Goal: Find specific page/section: Find specific page/section

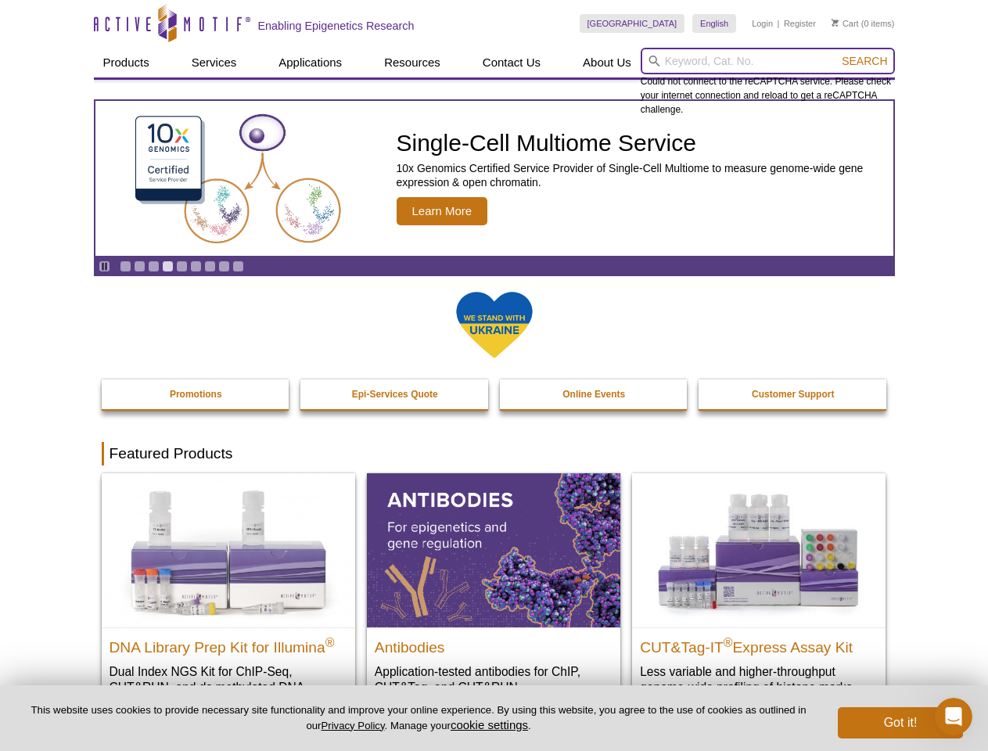
click at [767, 61] on input "search" at bounding box center [768, 61] width 254 height 27
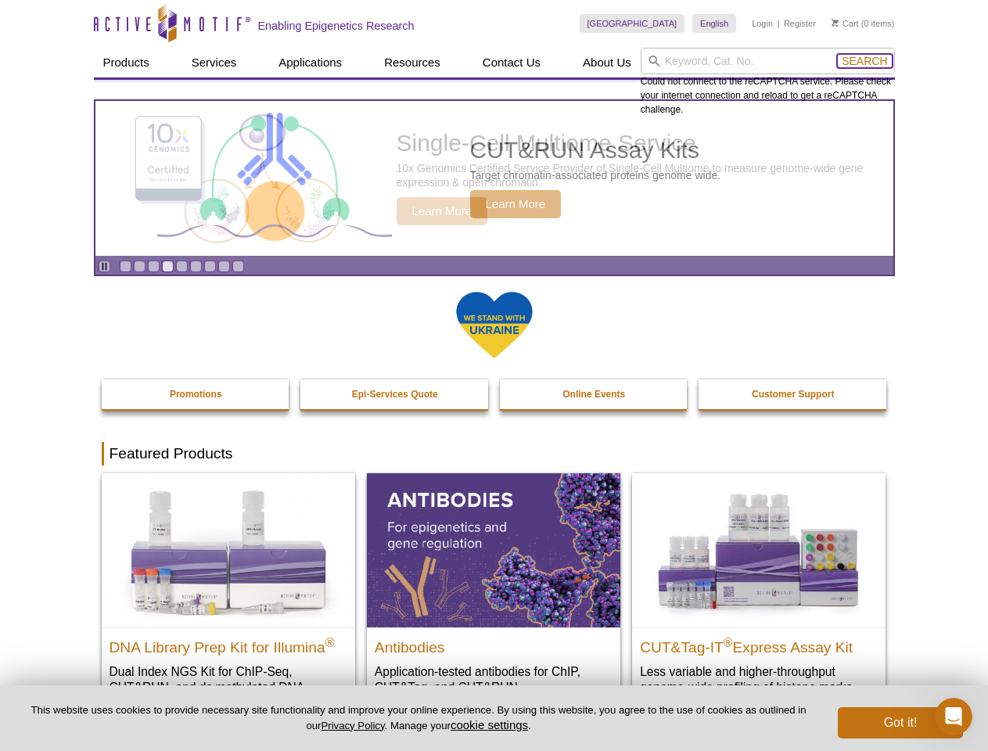
click at [864, 61] on span "Search" at bounding box center [864, 61] width 45 height 13
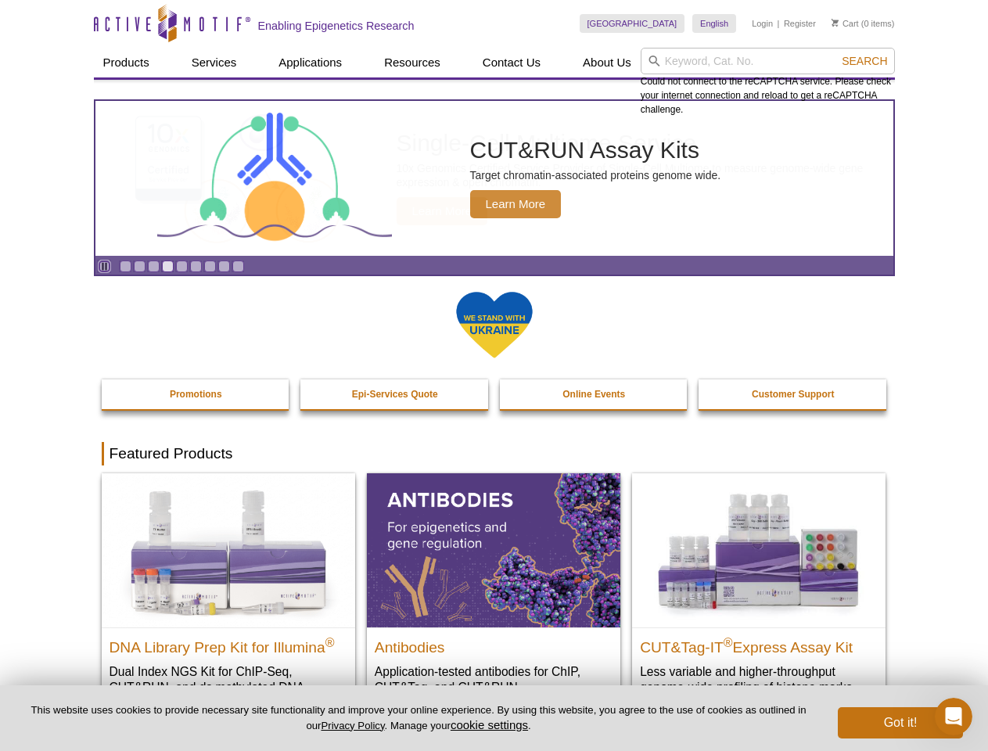
click at [104, 266] on icon "Pause" at bounding box center [104, 266] width 10 height 10
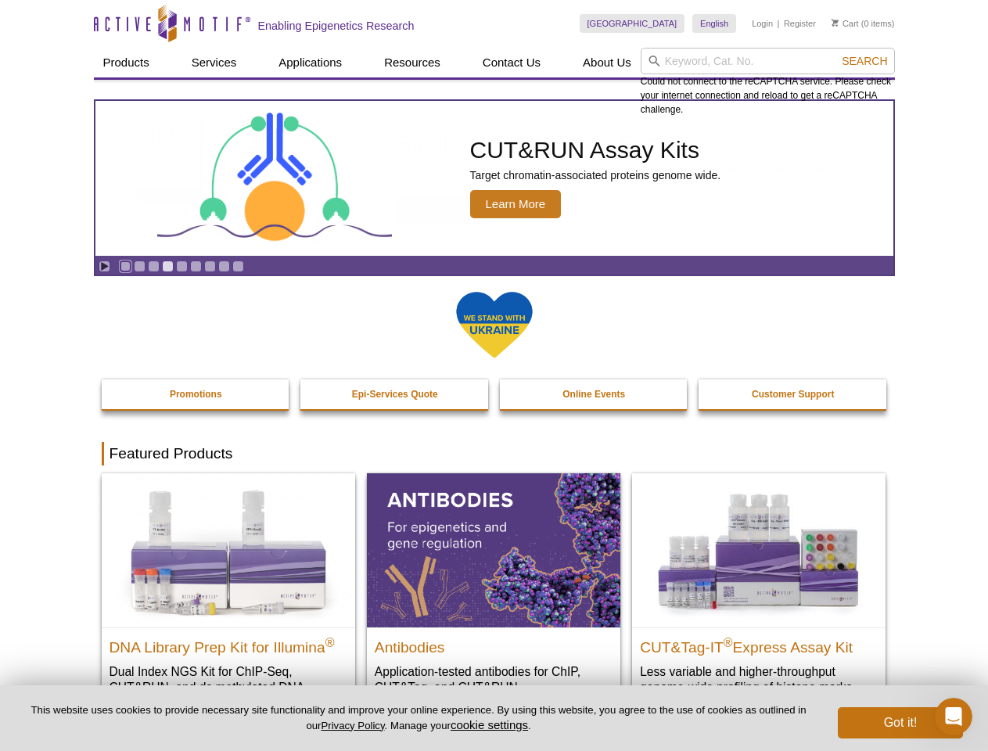
click at [125, 266] on link "Go to slide 1" at bounding box center [126, 266] width 12 height 12
click at [139, 266] on link "Go to slide 2" at bounding box center [140, 266] width 12 height 12
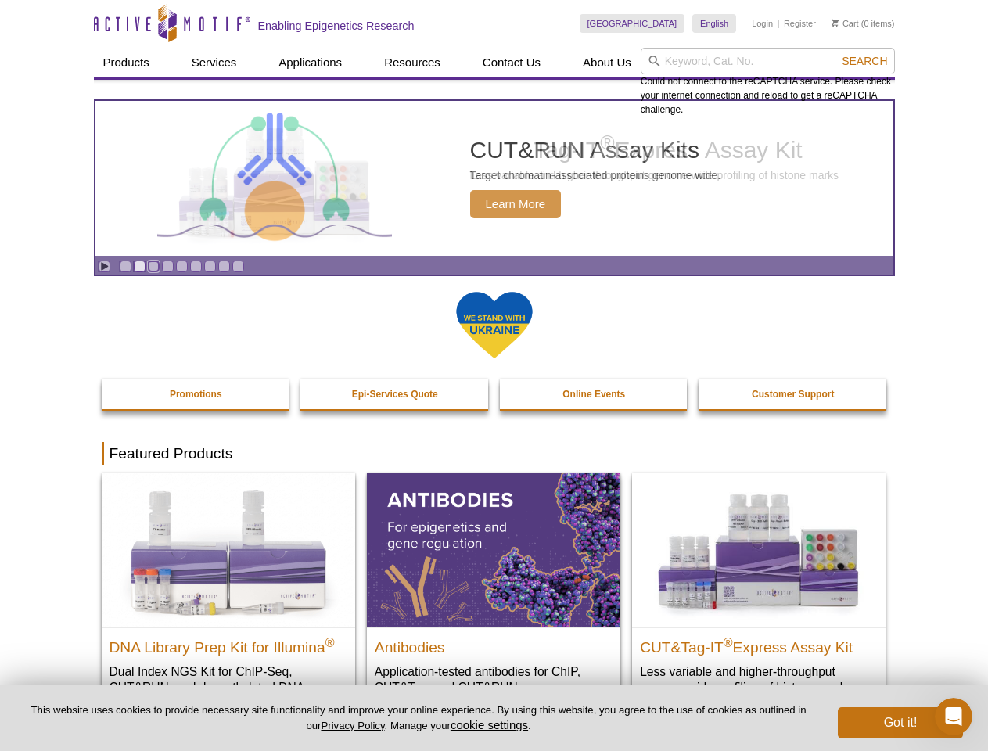
click at [153, 266] on link "Go to slide 3" at bounding box center [154, 266] width 12 height 12
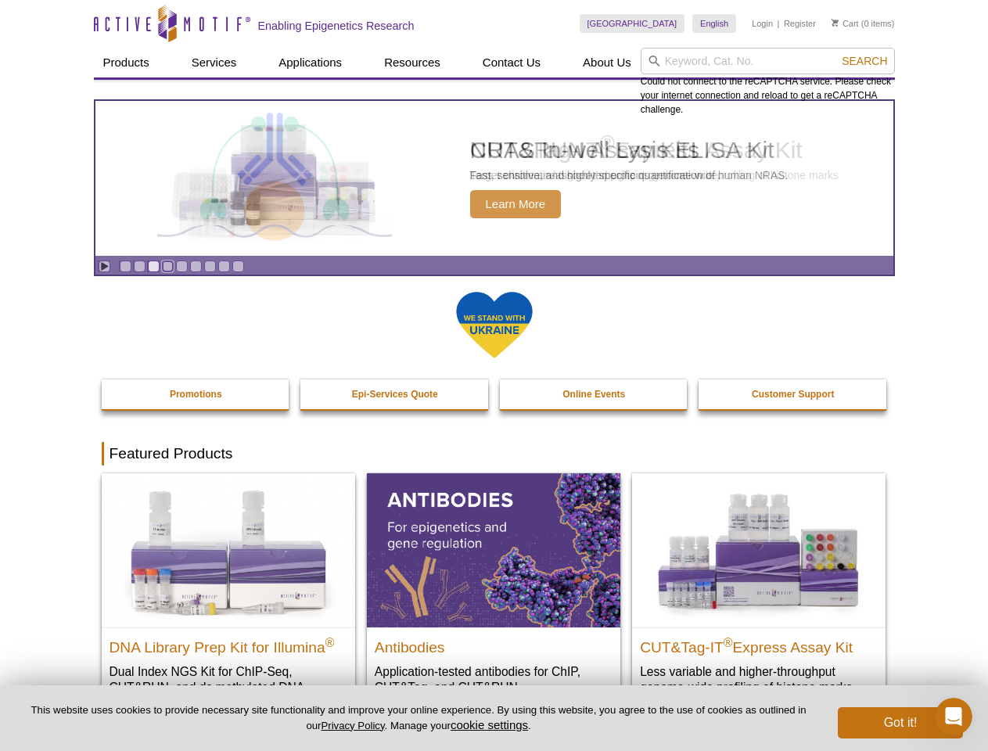
click at [167, 266] on link "Go to slide 4" at bounding box center [168, 266] width 12 height 12
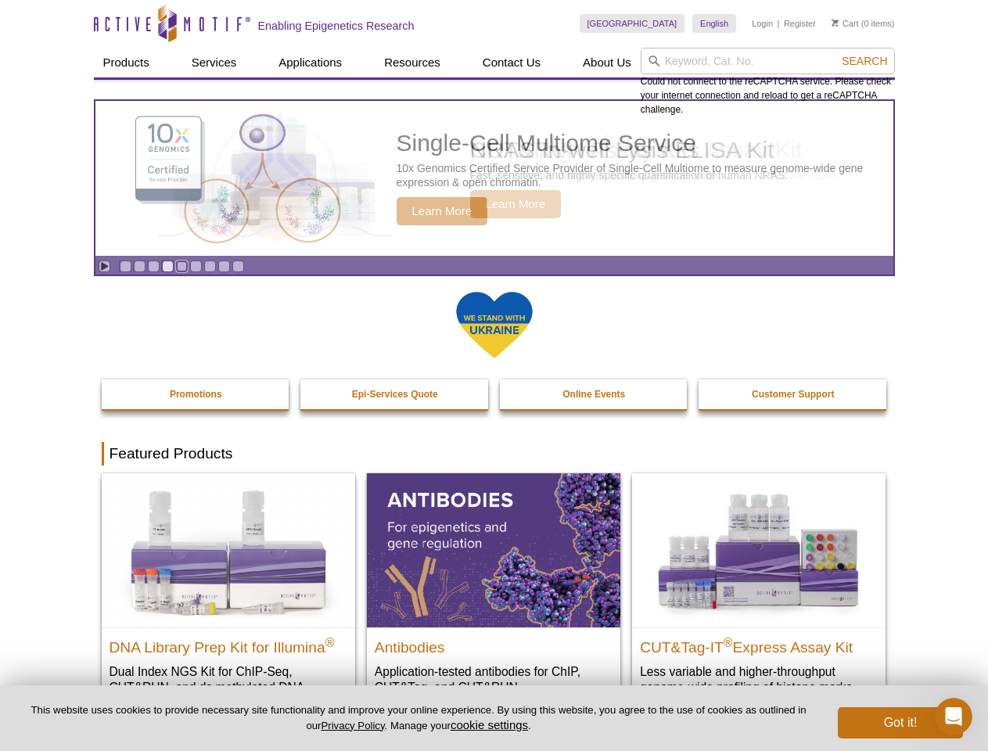
click at [181, 266] on link "Go to slide 5" at bounding box center [182, 266] width 12 height 12
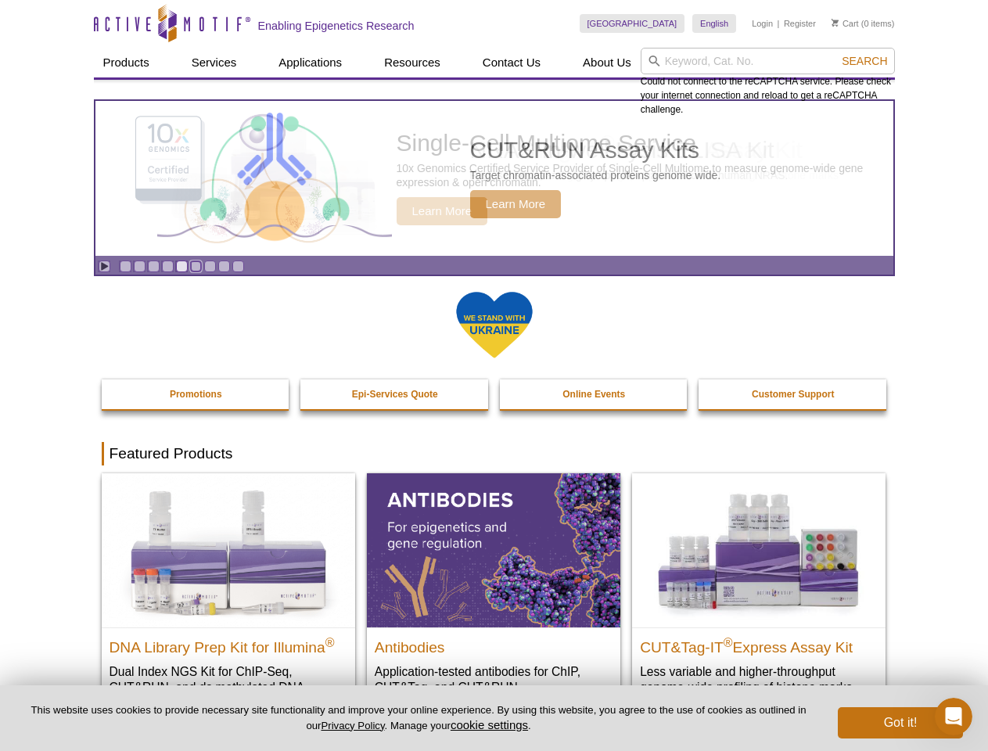
click at [196, 266] on link "Go to slide 6" at bounding box center [196, 266] width 12 height 12
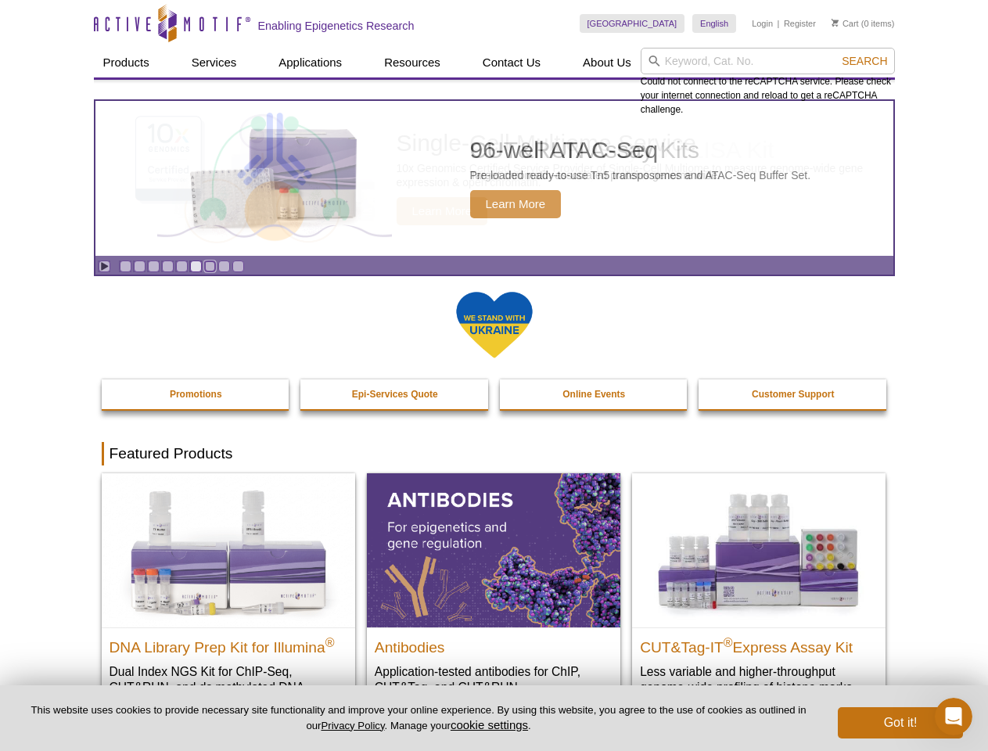
click at [210, 266] on link "Go to slide 7" at bounding box center [210, 266] width 12 height 12
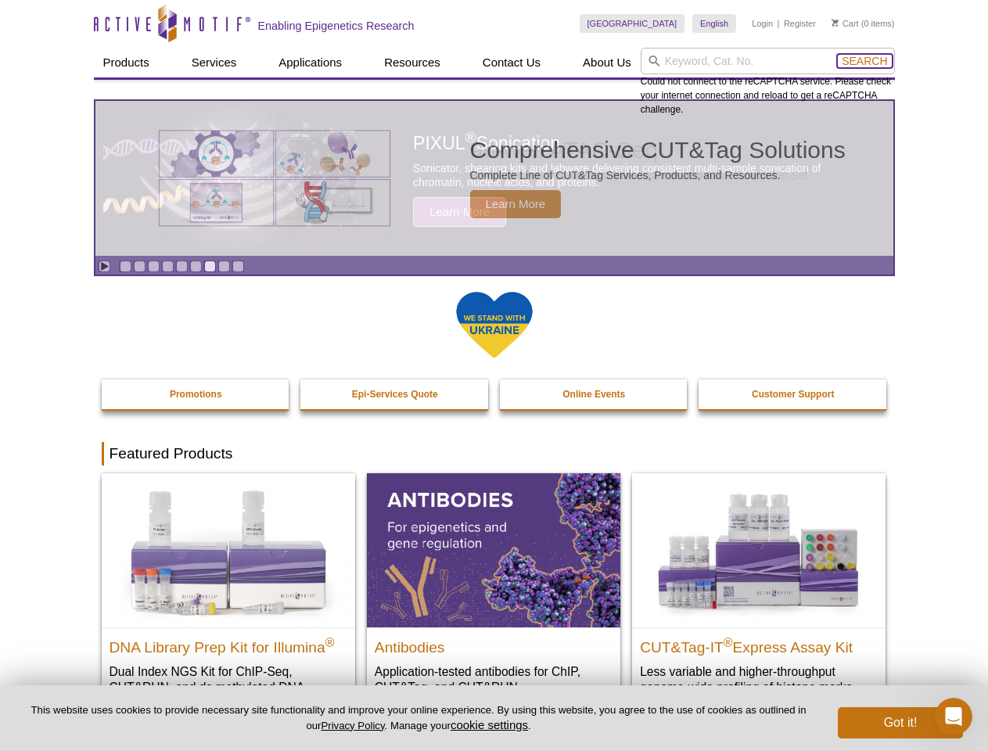
click at [864, 61] on span "Search" at bounding box center [864, 61] width 45 height 13
